Goal: Task Accomplishment & Management: Manage account settings

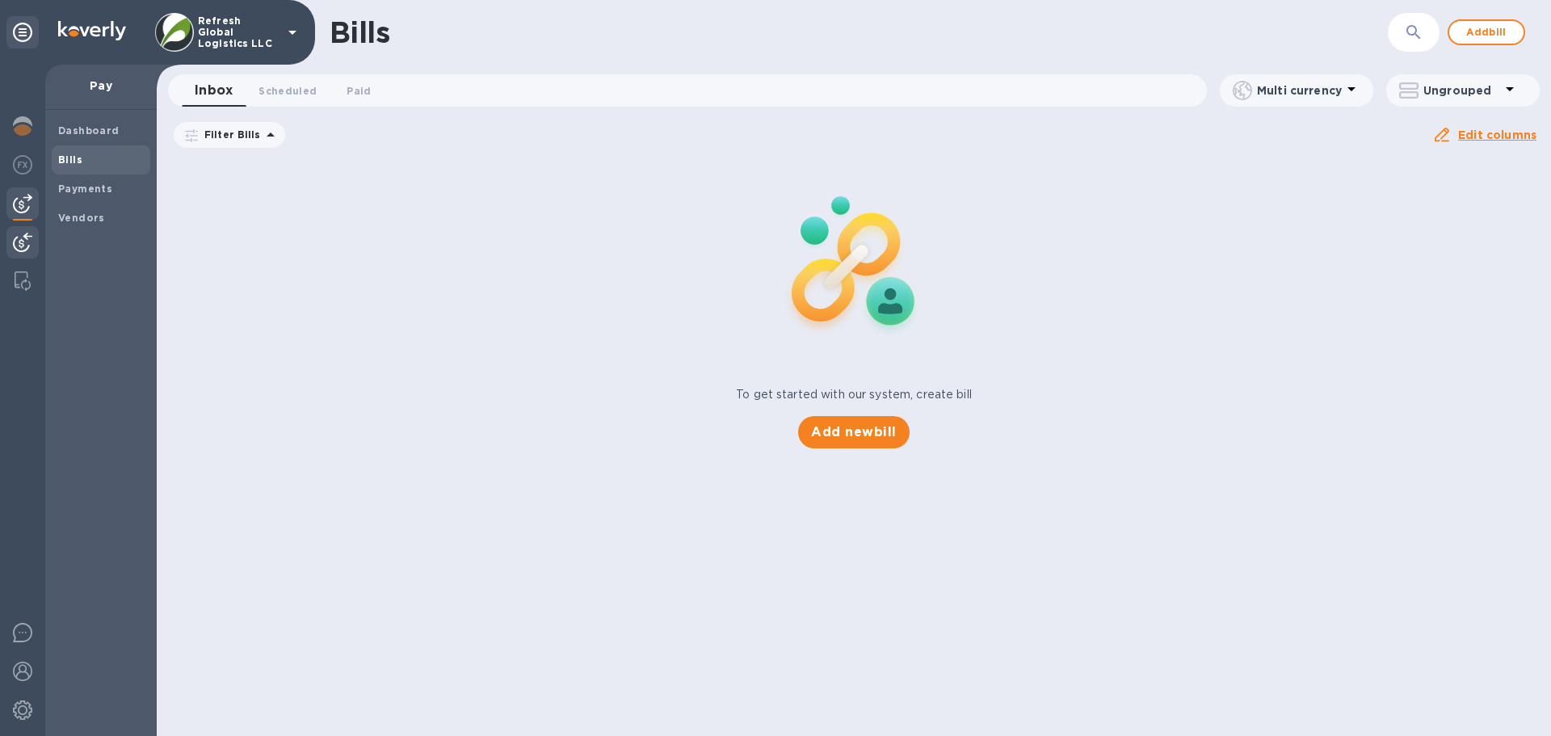
click at [17, 246] on img at bounding box center [22, 242] width 19 height 19
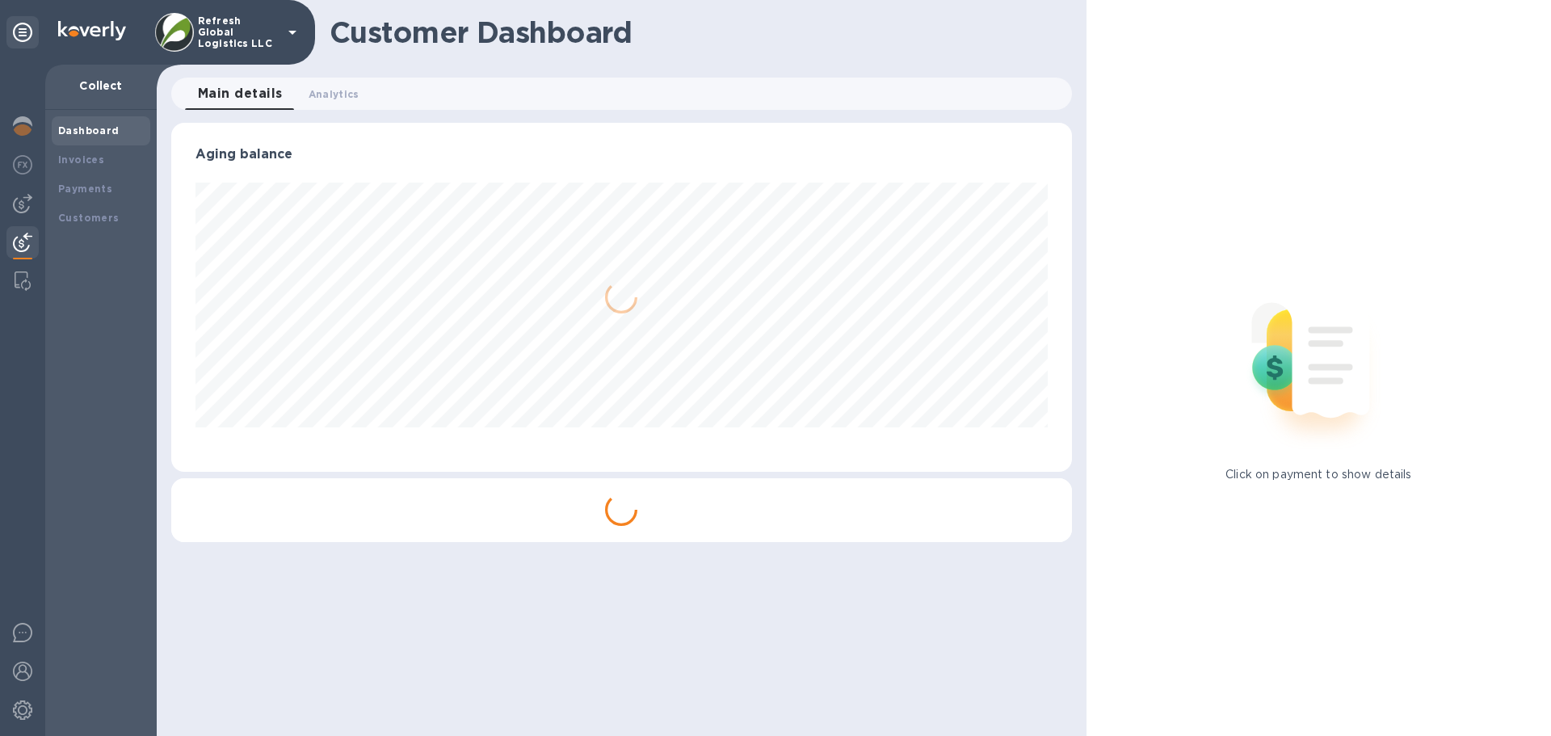
scroll to position [349, 900]
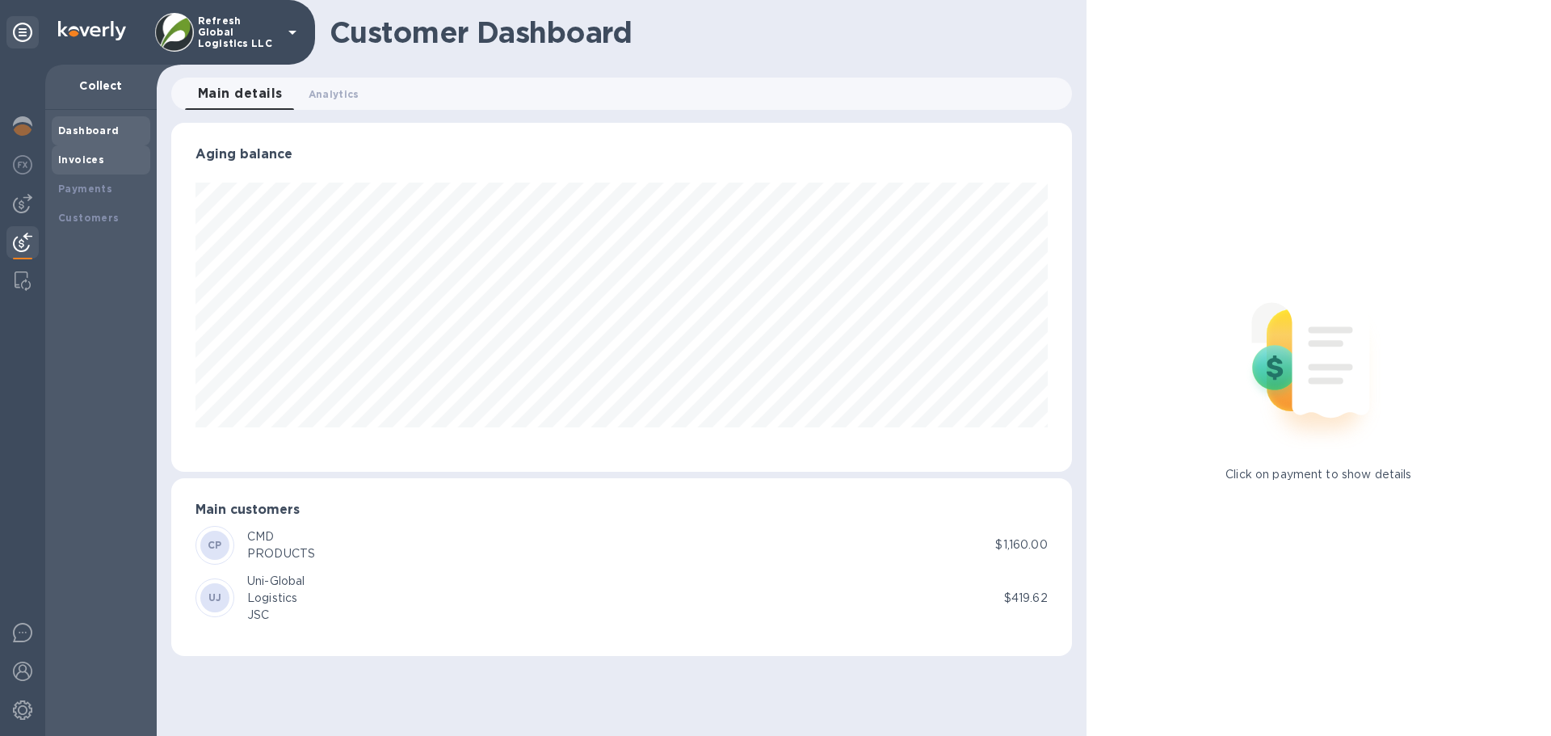
click at [91, 162] on b "Invoices" at bounding box center [81, 159] width 46 height 12
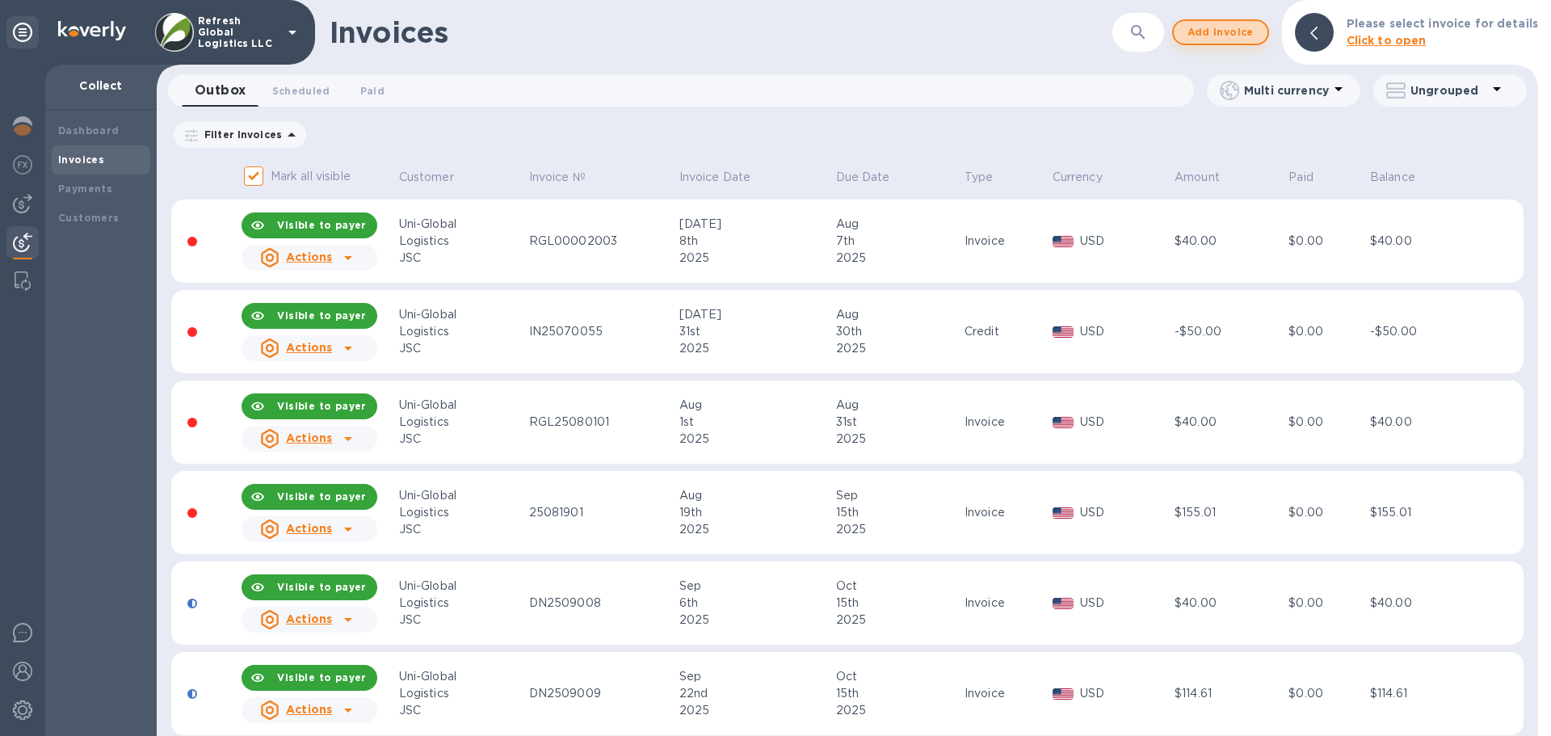
click at [1228, 31] on span "Add invoice" at bounding box center [1220, 32] width 68 height 19
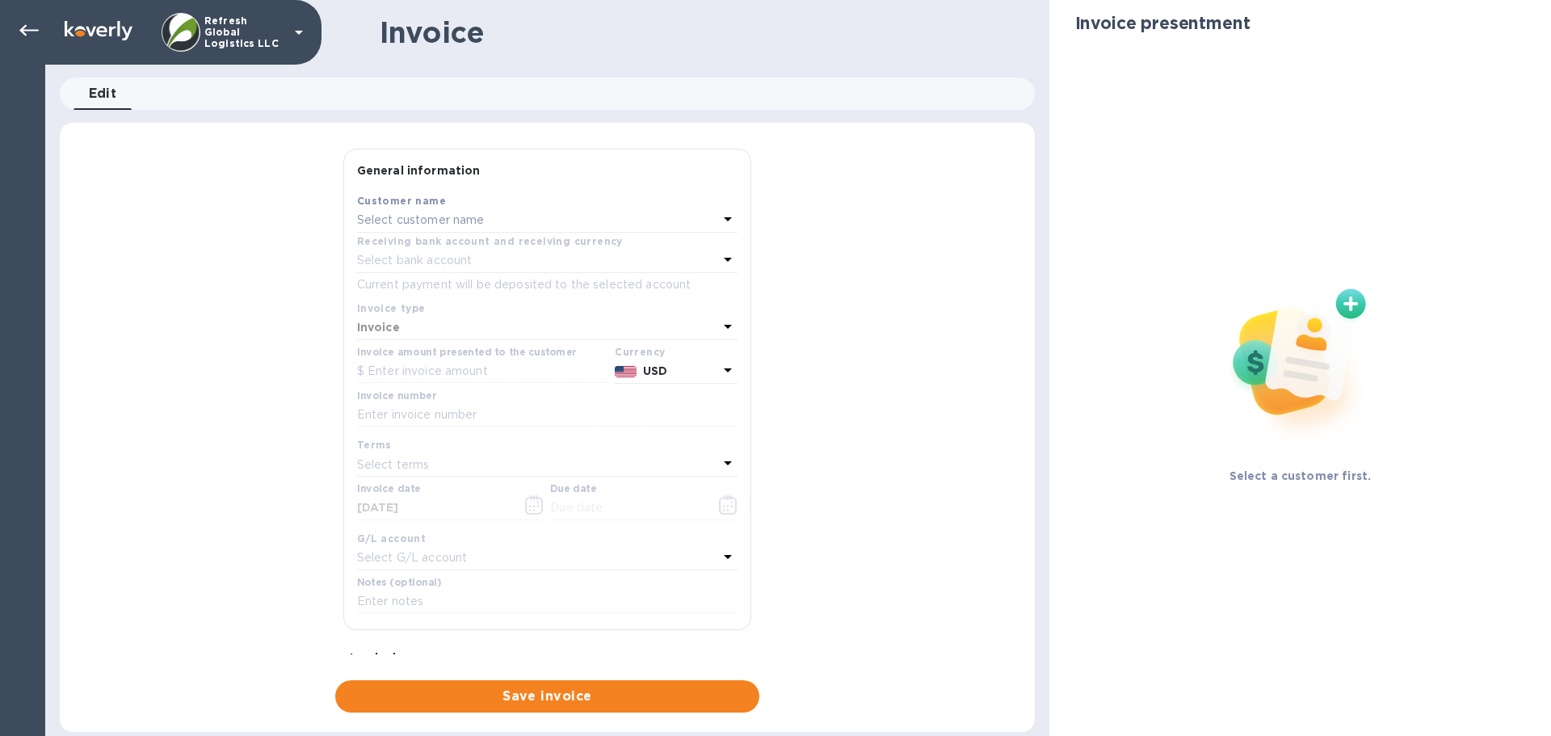
click at [444, 222] on p "Select customer name" at bounding box center [421, 220] width 128 height 17
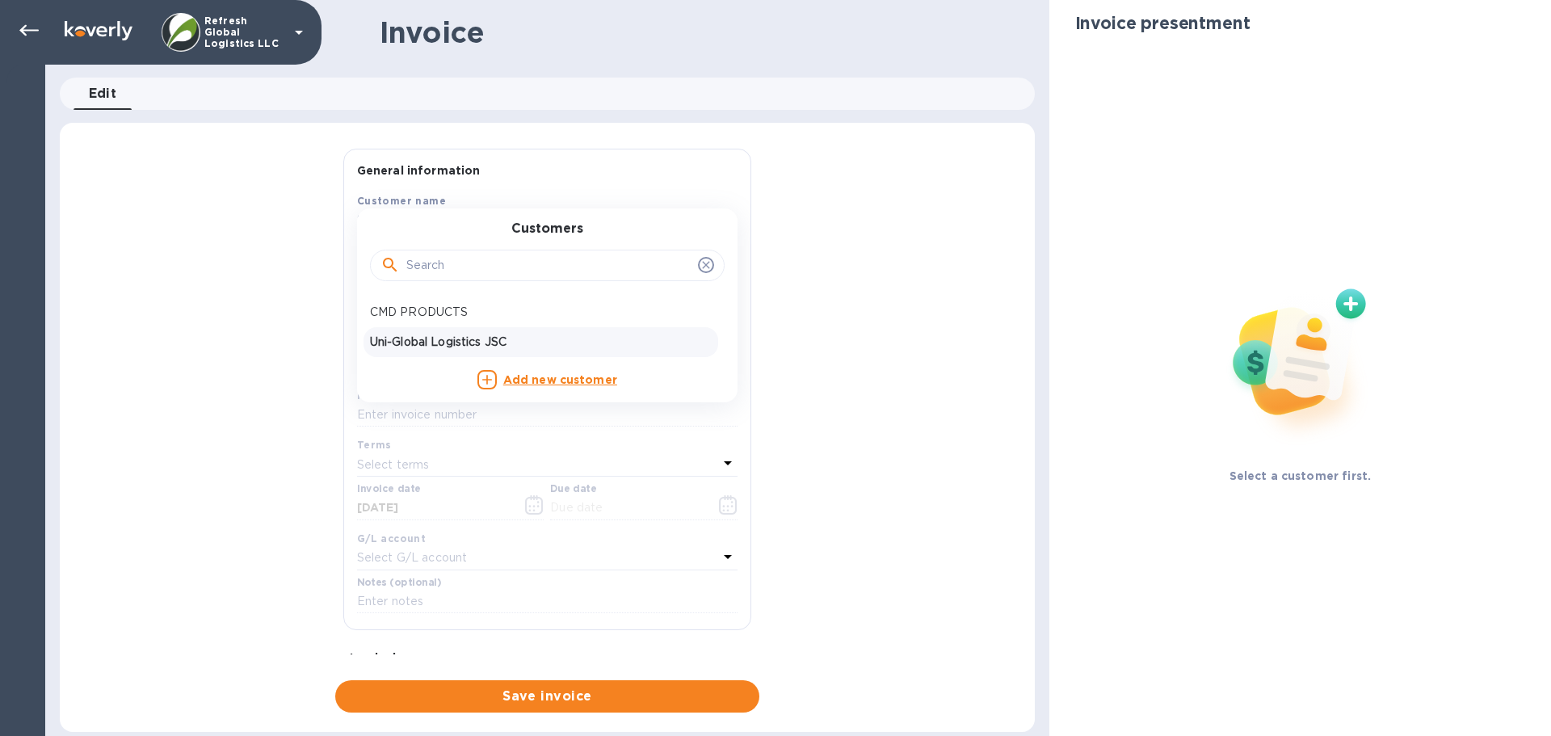
click at [426, 346] on p "Uni-Global Logistics JSC" at bounding box center [541, 342] width 342 height 17
type input "[DATE]"
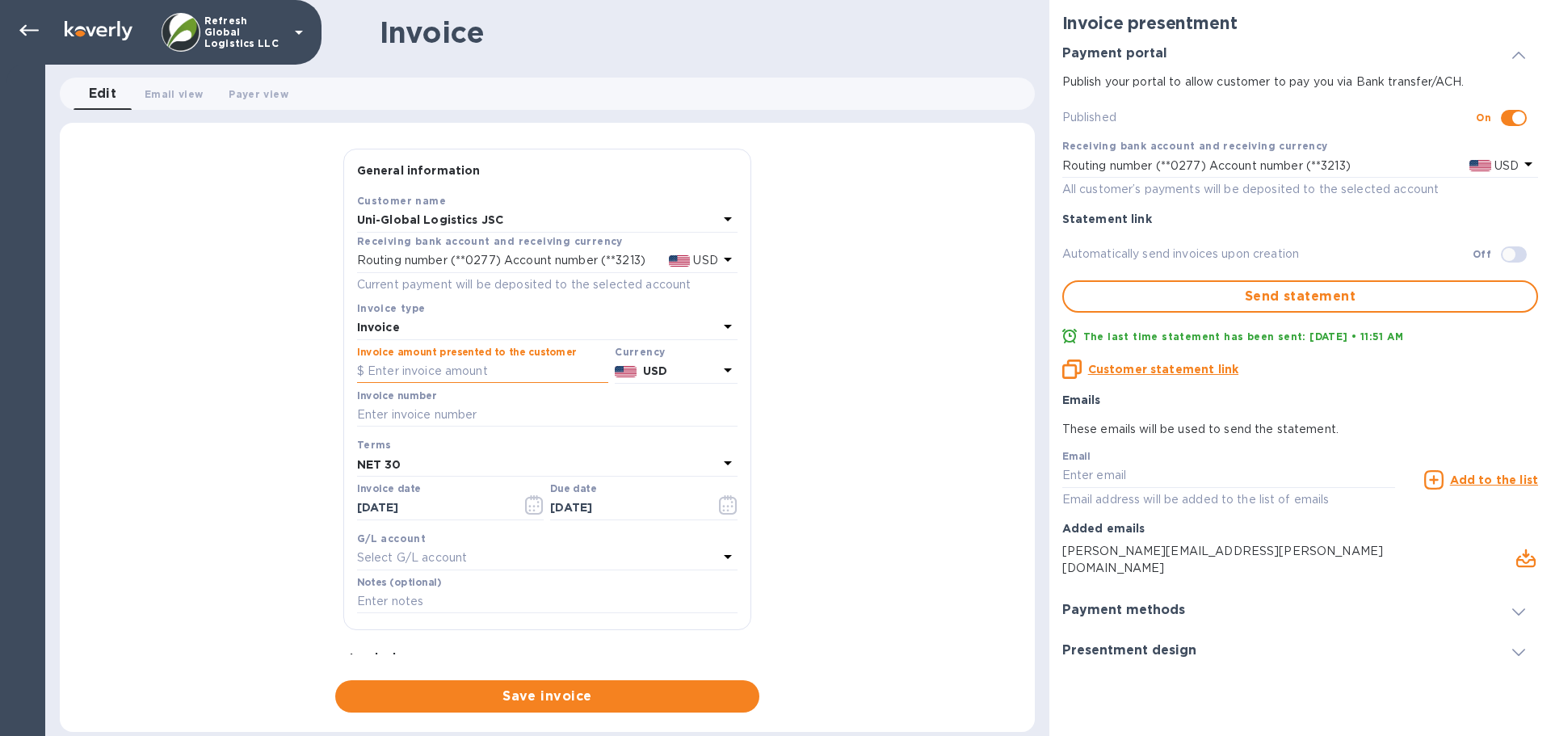
click at [430, 375] on input "text" at bounding box center [482, 371] width 251 height 24
type input "40"
click at [414, 407] on input "text" at bounding box center [547, 415] width 380 height 24
paste input "IN2510021"
type input "IN2510021"
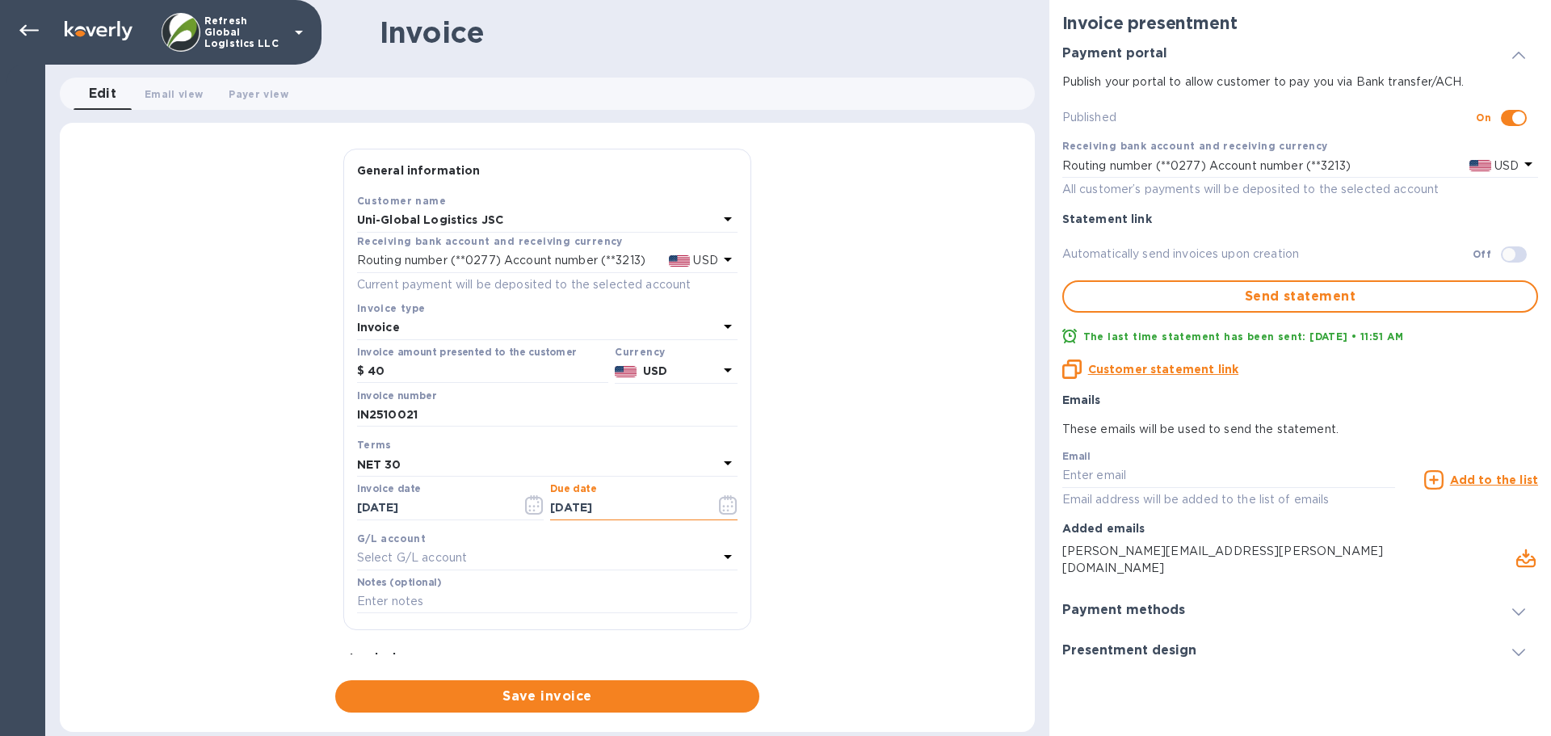
click at [586, 510] on input "[DATE]" at bounding box center [626, 508] width 153 height 24
click at [727, 506] on icon "button" at bounding box center [728, 504] width 19 height 19
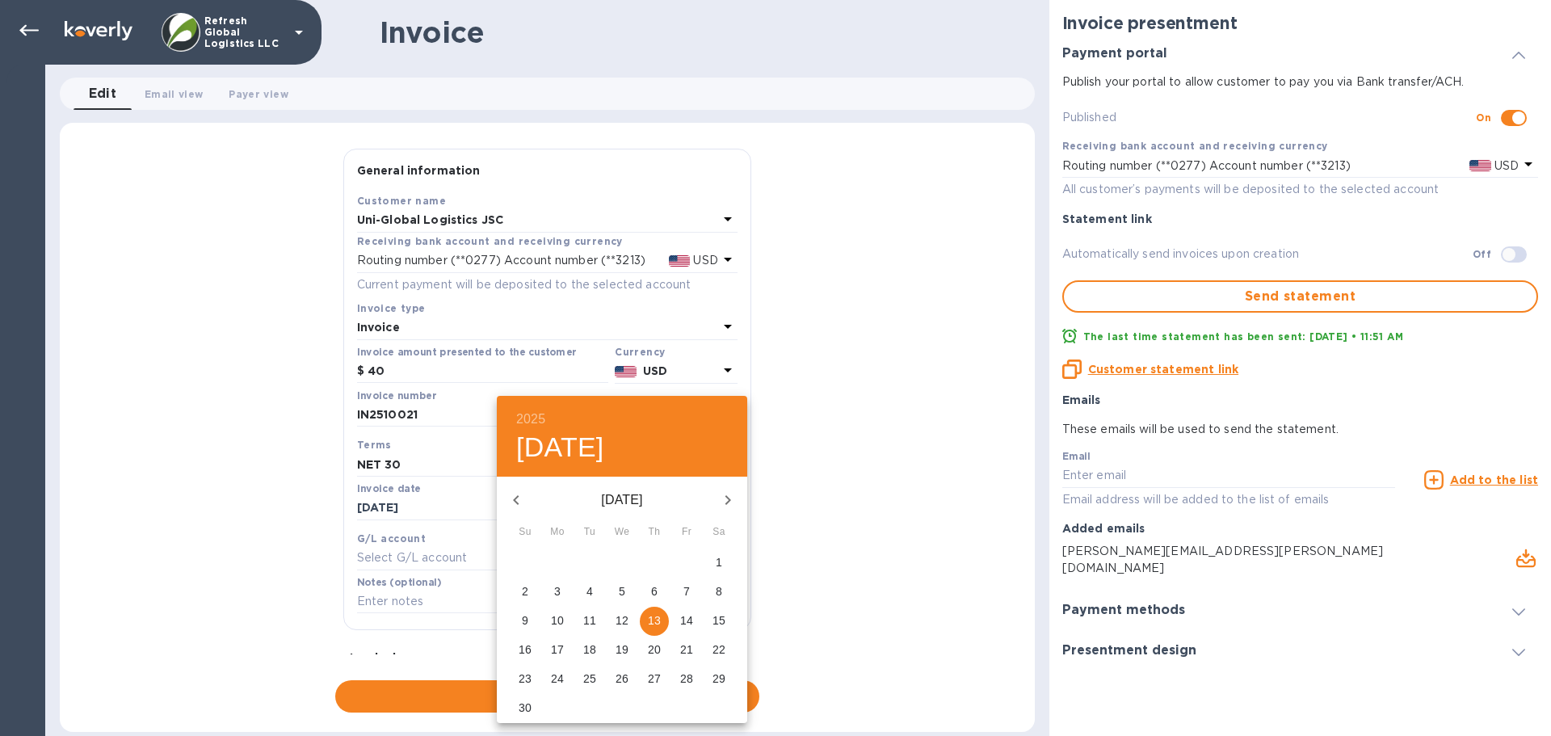
click at [719, 619] on p "15" at bounding box center [718, 620] width 13 height 16
type input "[DATE]"
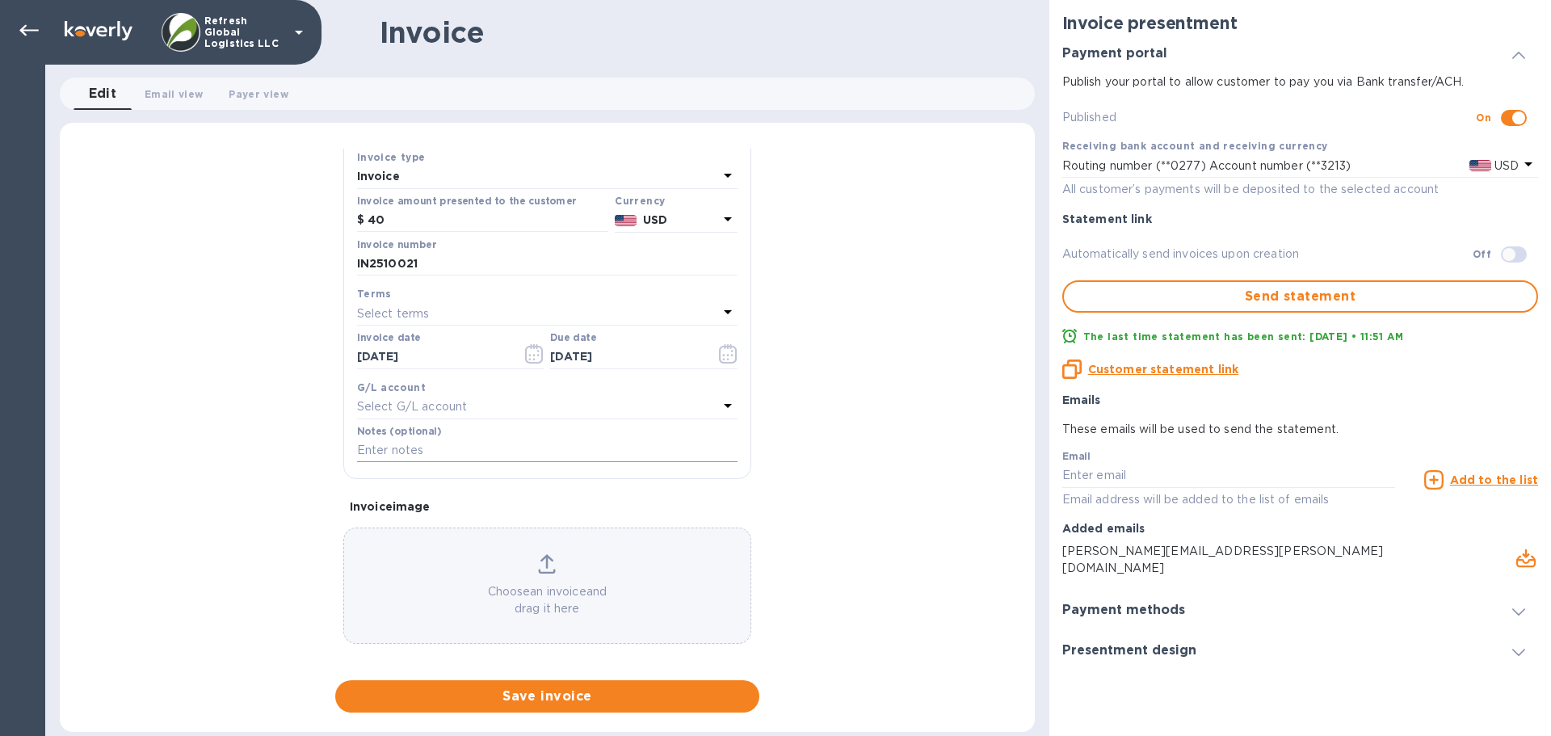
scroll to position [160, 0]
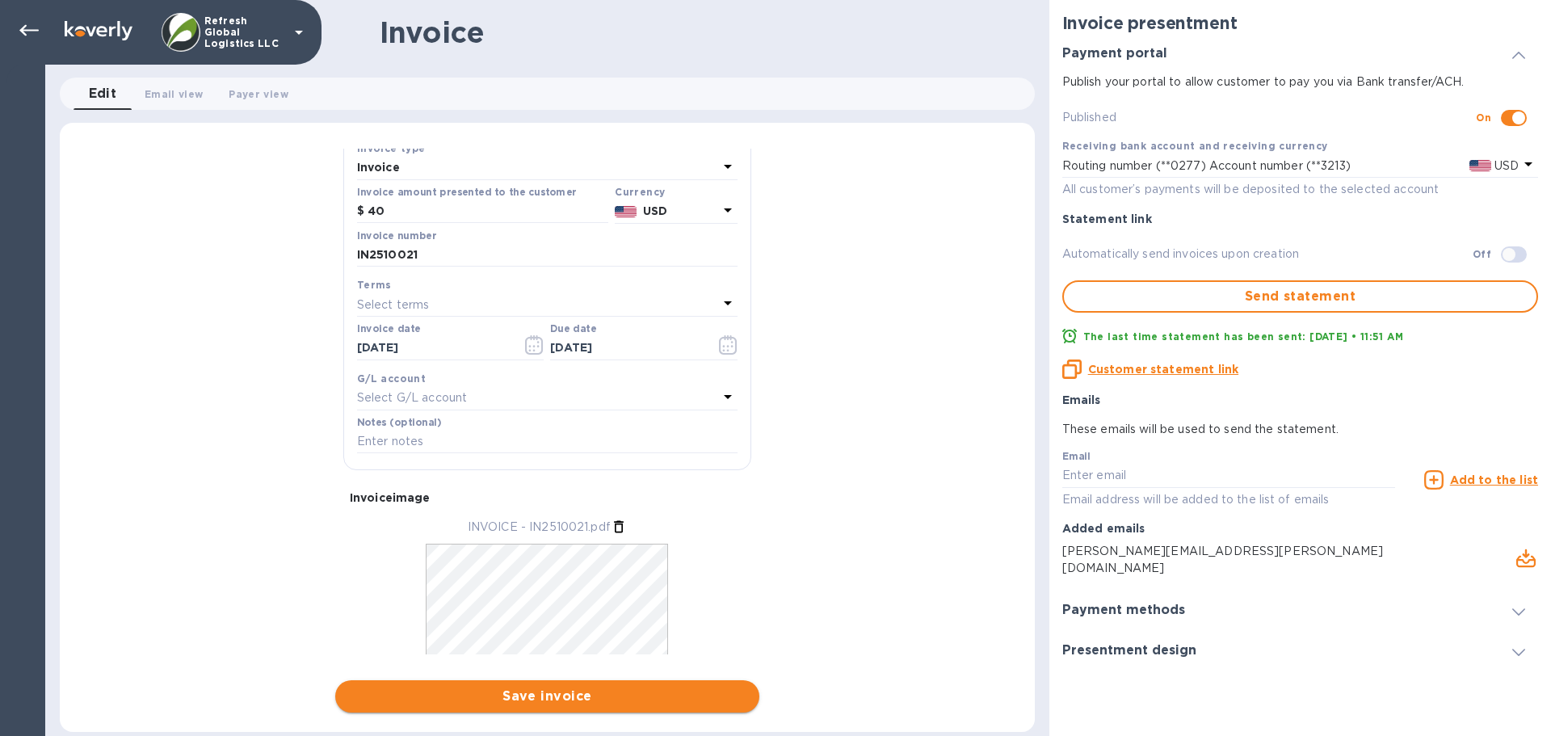
click at [569, 697] on span "Save invoice" at bounding box center [547, 695] width 398 height 19
